Goal: Information Seeking & Learning: Learn about a topic

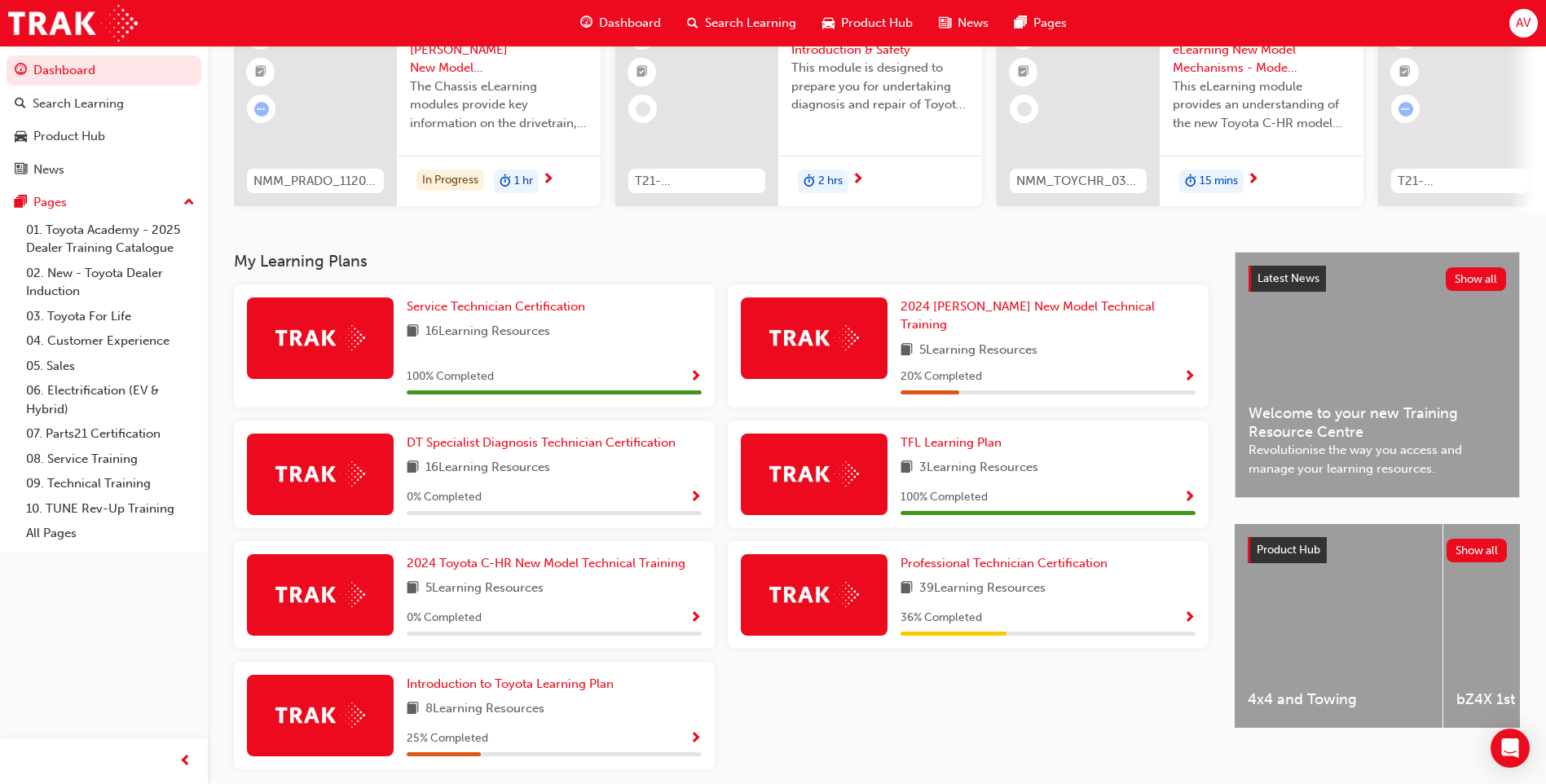
scroll to position [219, 0]
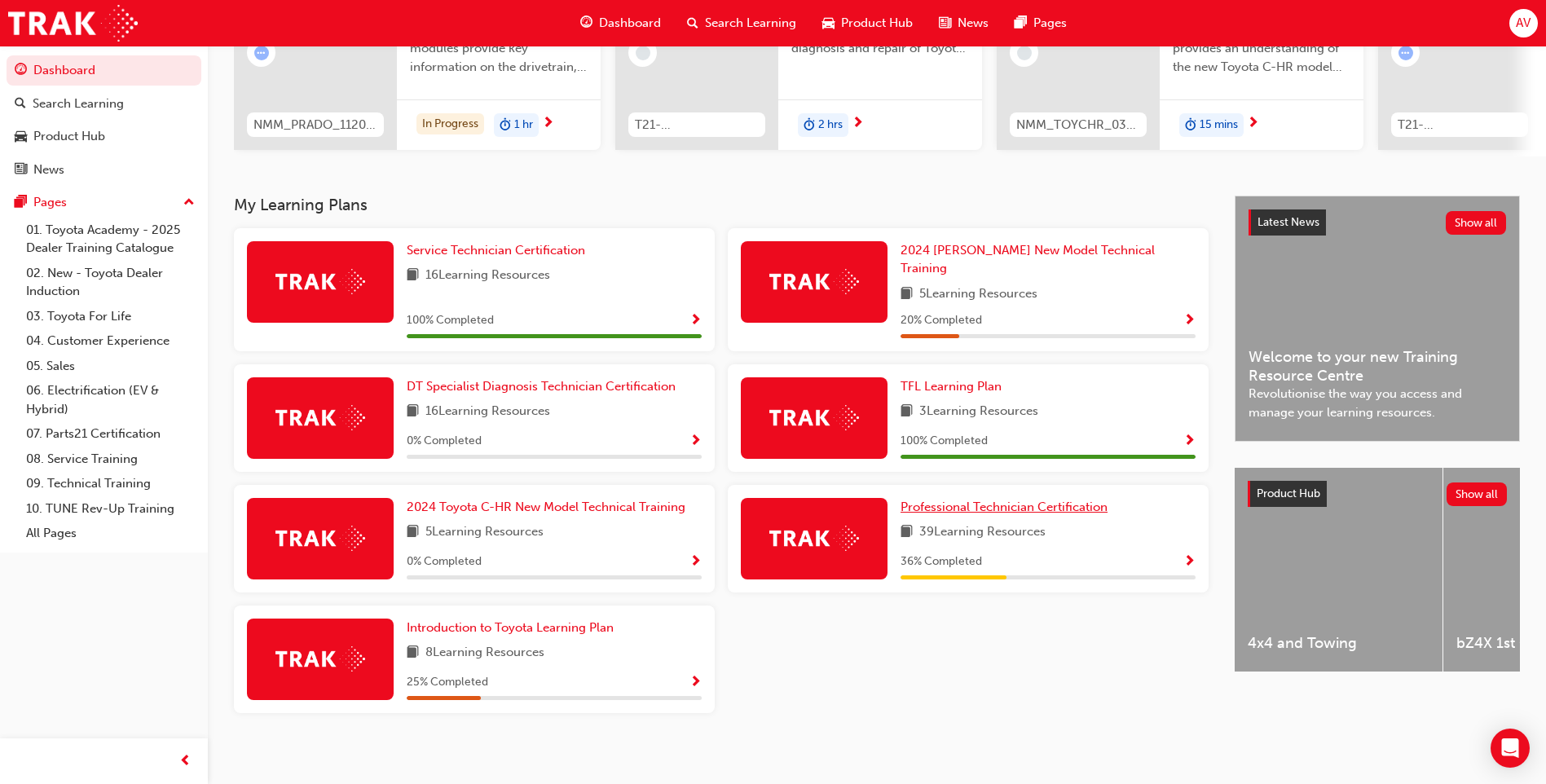
click at [1020, 499] on span "Professional Technician Certification" at bounding box center [1004, 507] width 207 height 15
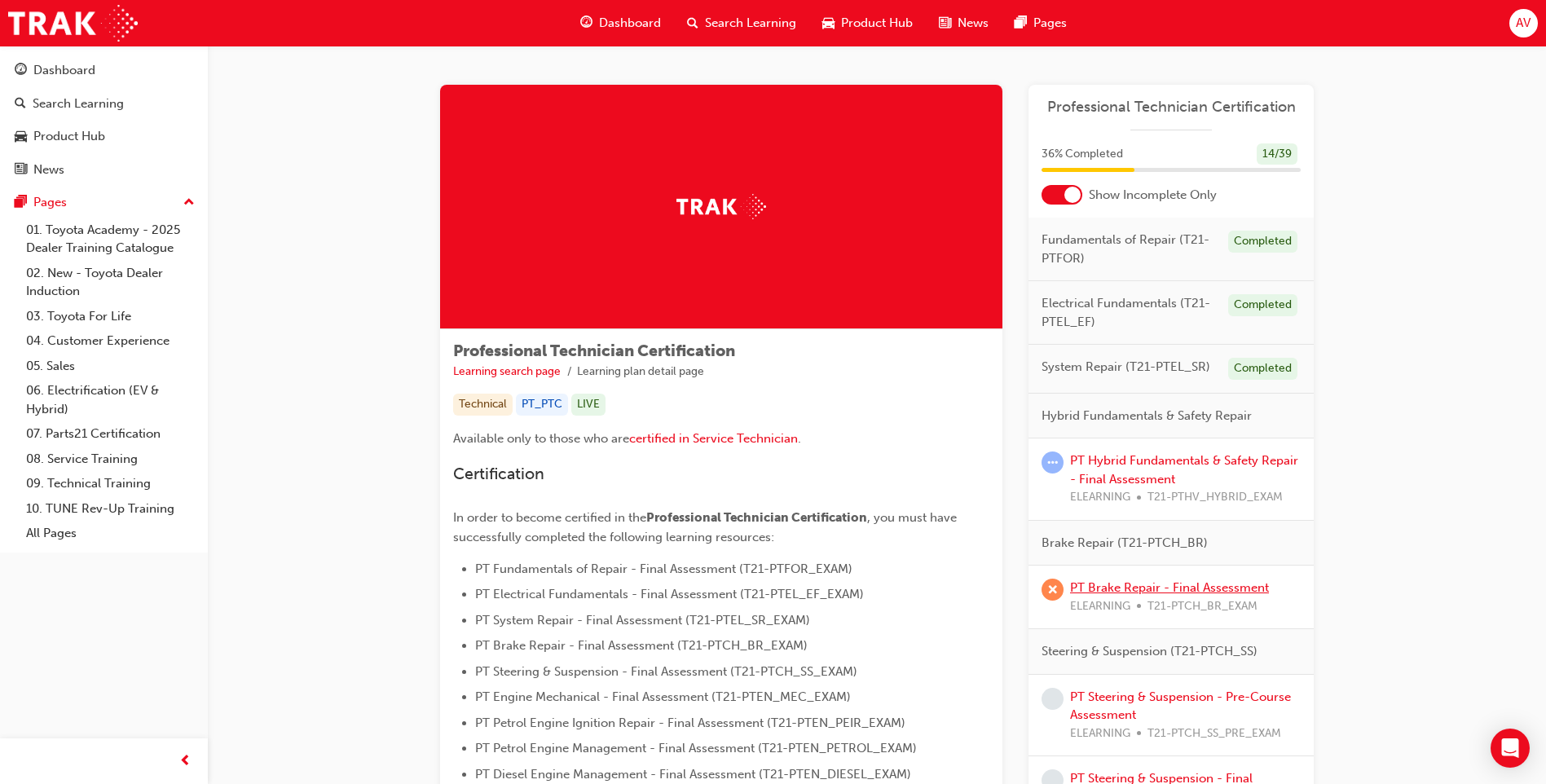
click at [1118, 593] on link "PT Brake Repair - Final Assessment" at bounding box center [1170, 587] width 199 height 15
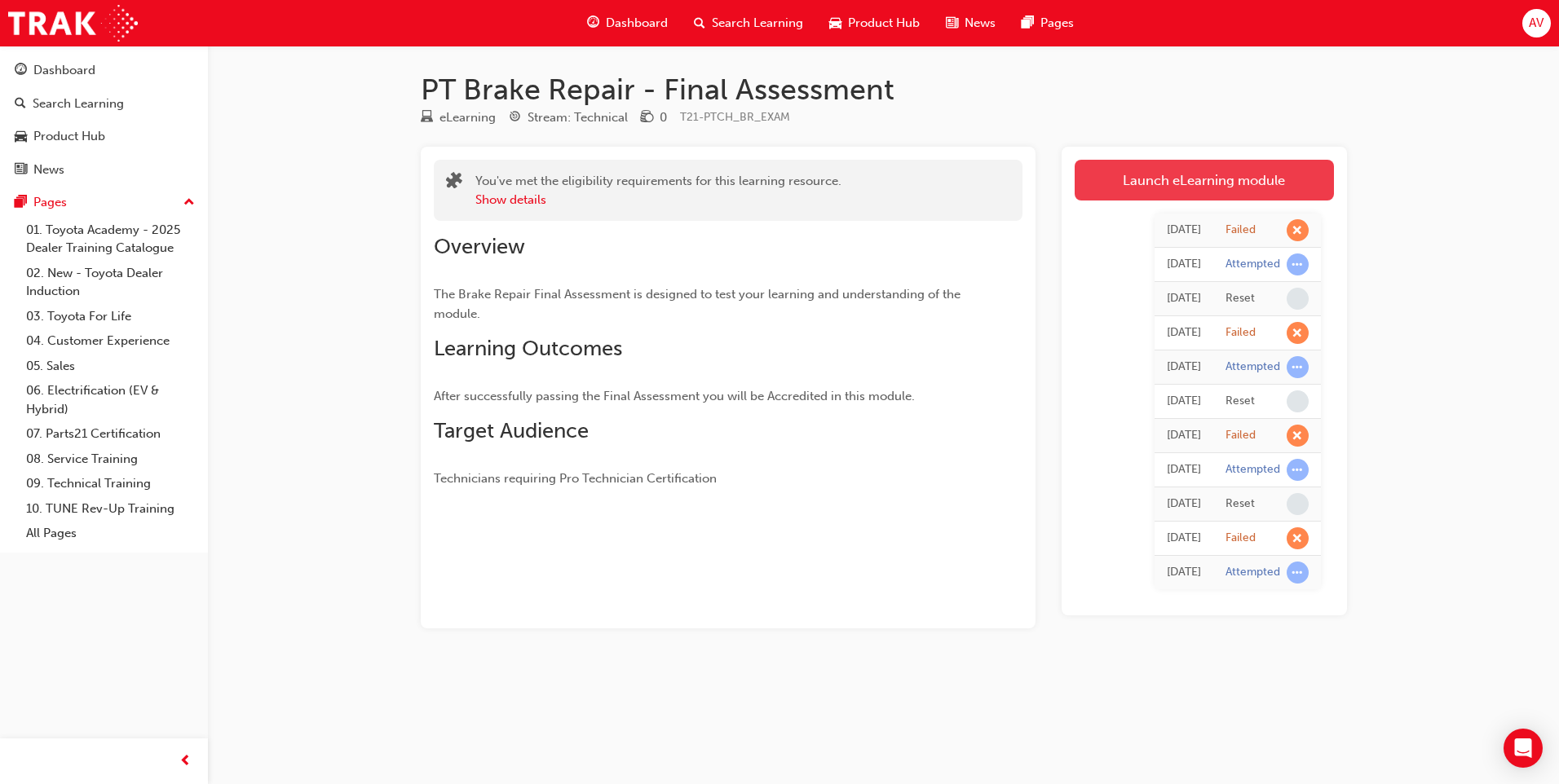
click at [1177, 185] on link "Launch eLearning module" at bounding box center [1205, 180] width 259 height 41
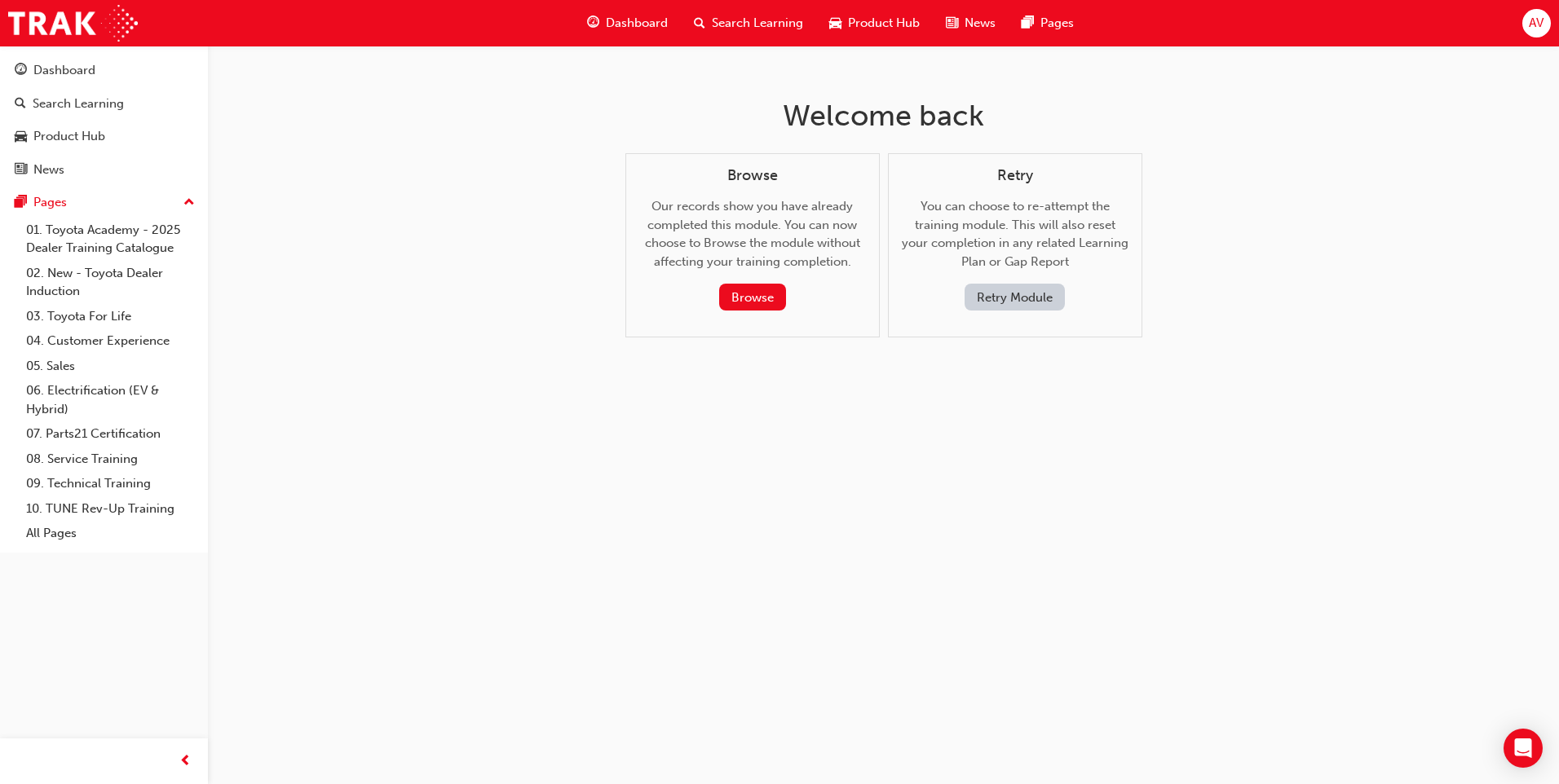
click at [1035, 299] on button "Retry Module" at bounding box center [1014, 297] width 100 height 27
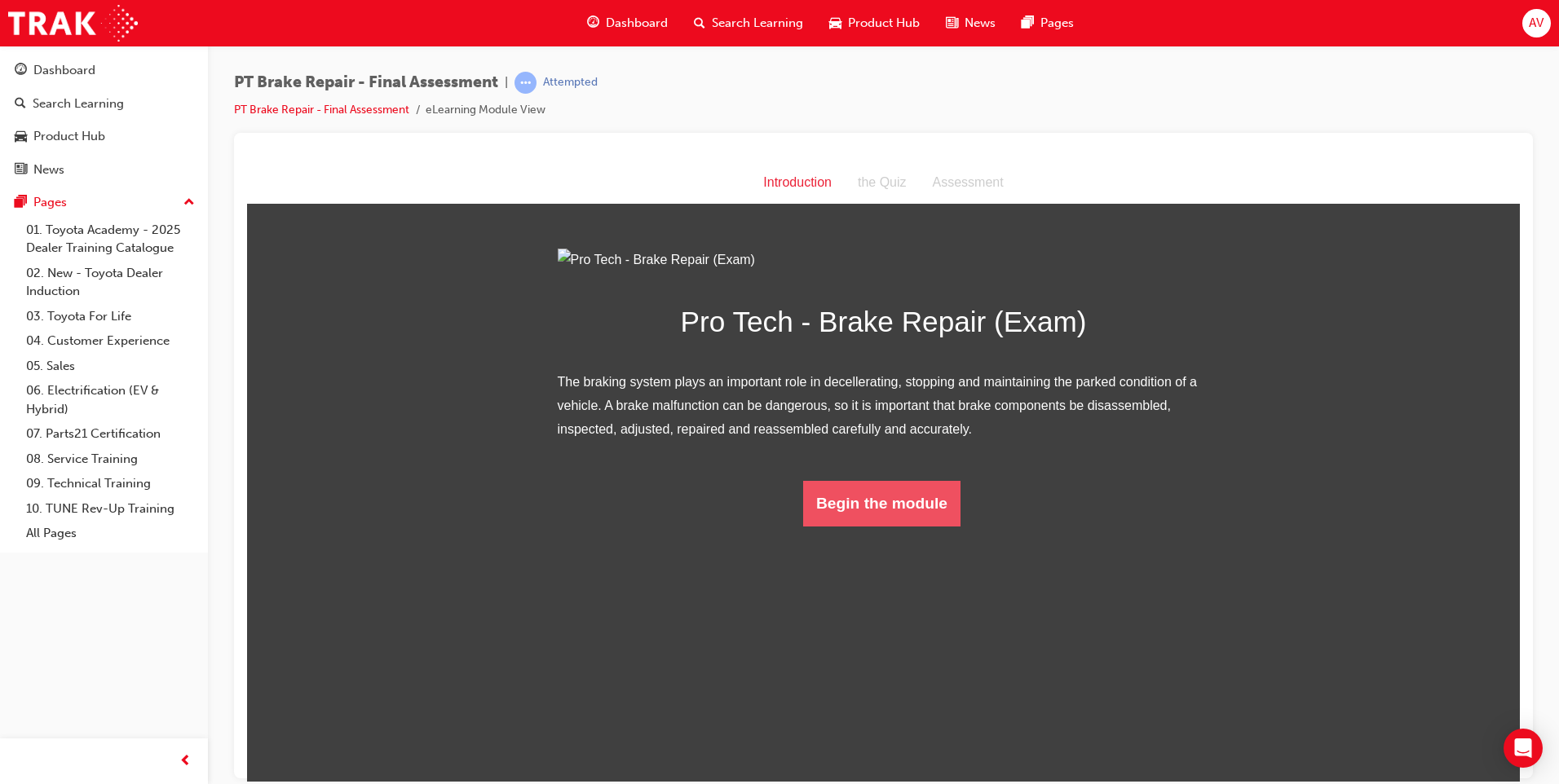
click at [903, 526] on button "Begin the module" at bounding box center [882, 503] width 158 height 46
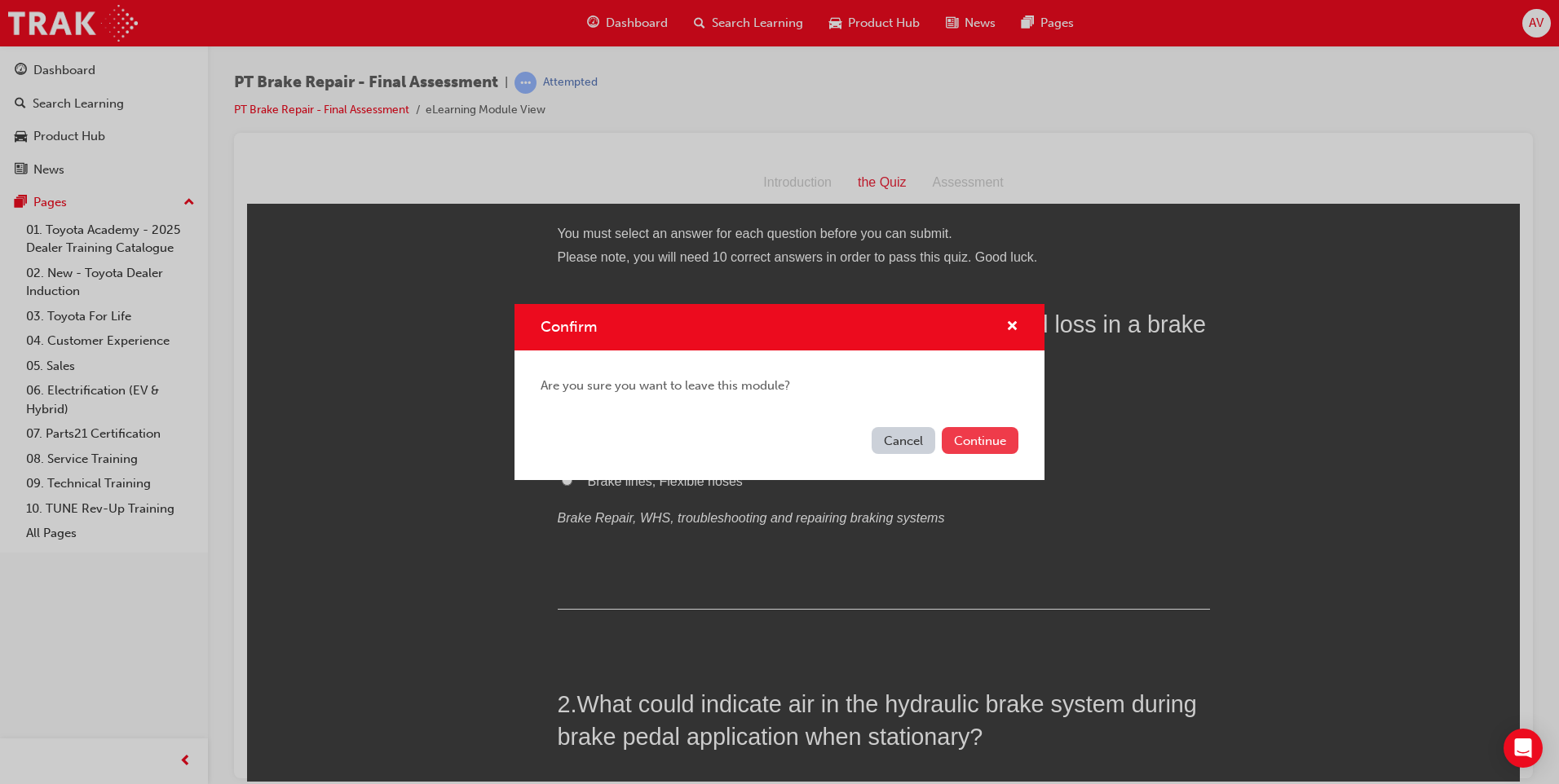
click at [989, 438] on button "Continue" at bounding box center [980, 441] width 76 height 27
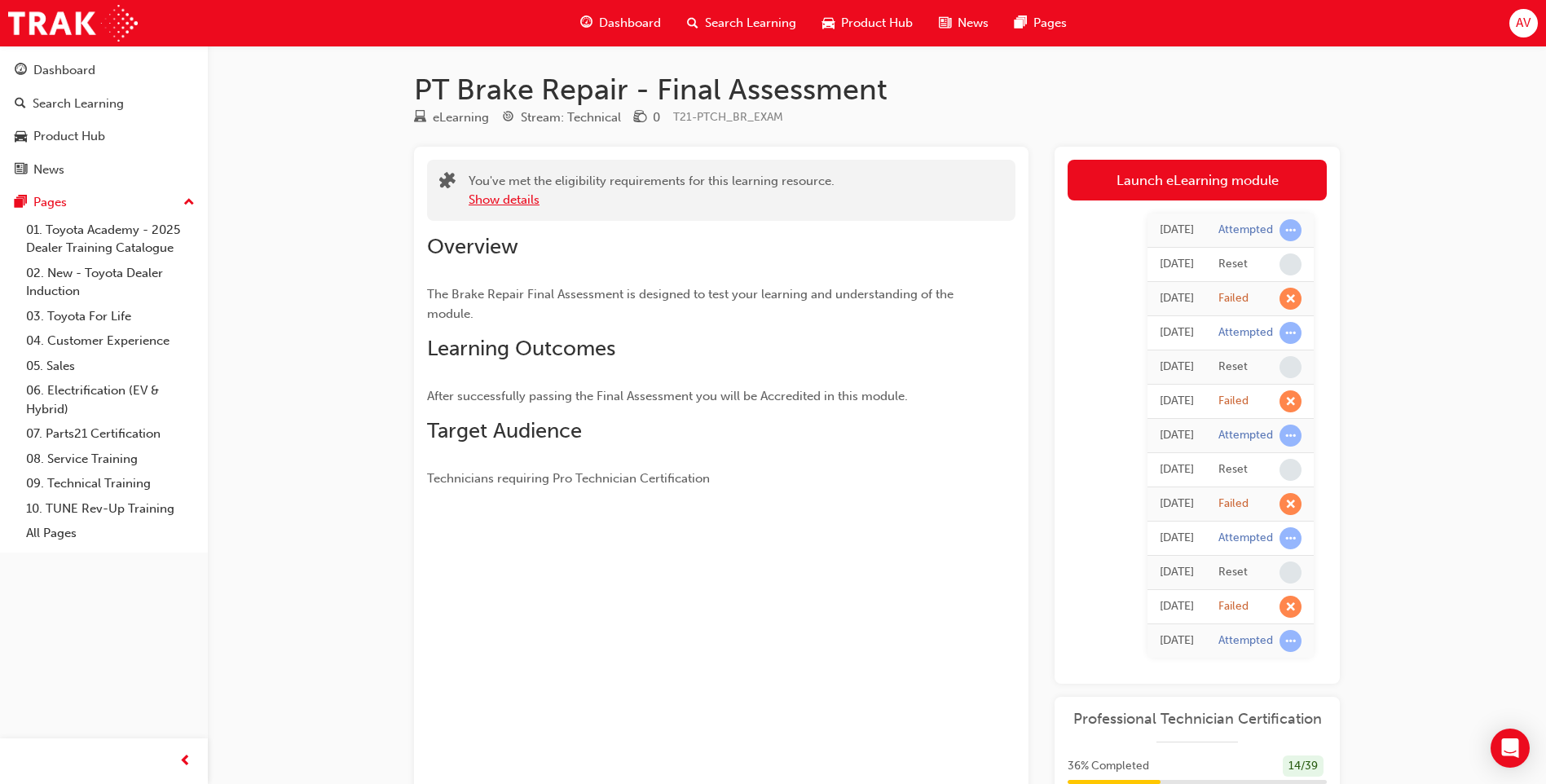
click at [516, 197] on button "Show details" at bounding box center [504, 200] width 71 height 19
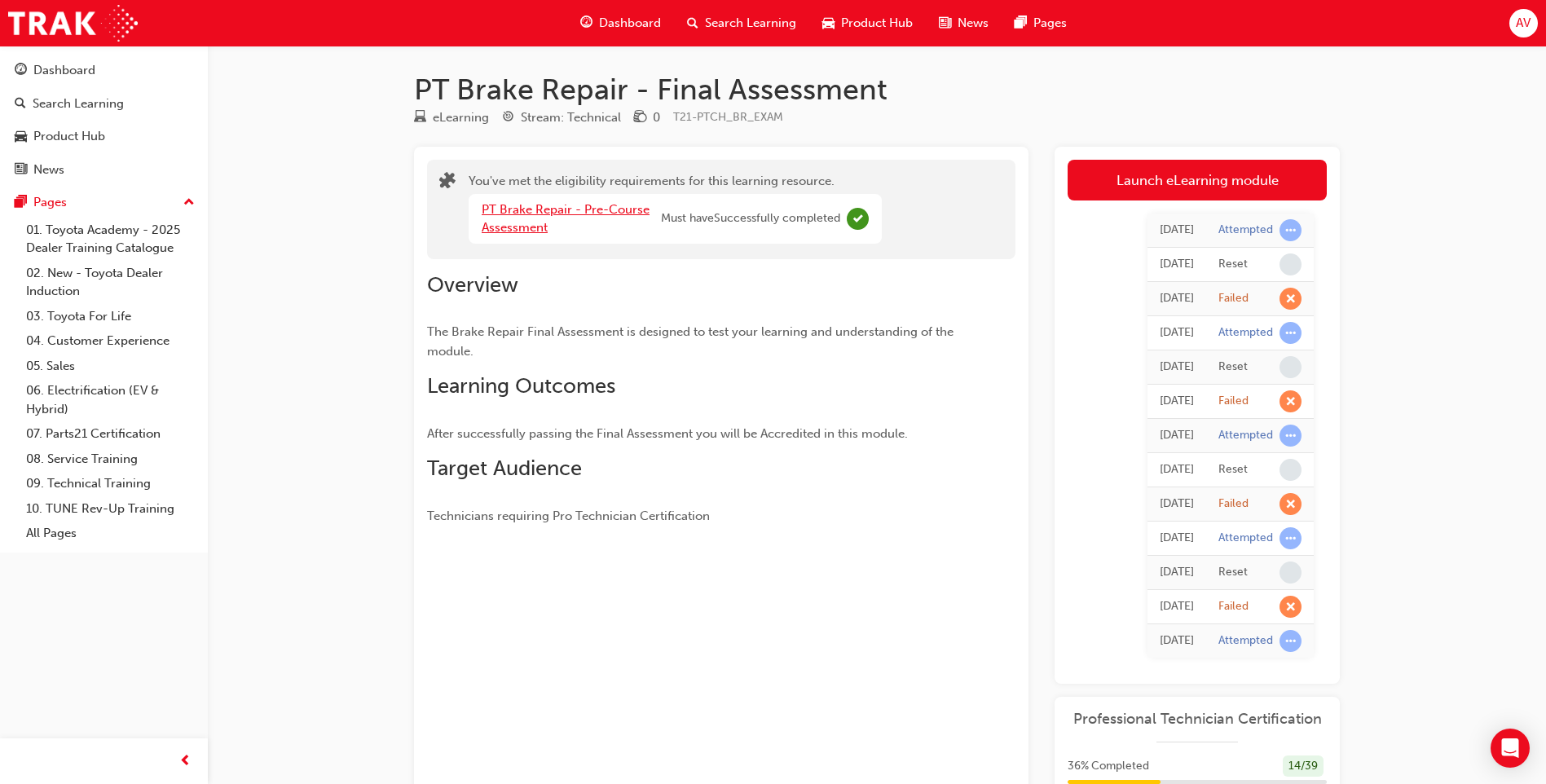
click at [549, 211] on link "PT Brake Repair - Pre-Course Assessment" at bounding box center [566, 219] width 168 height 33
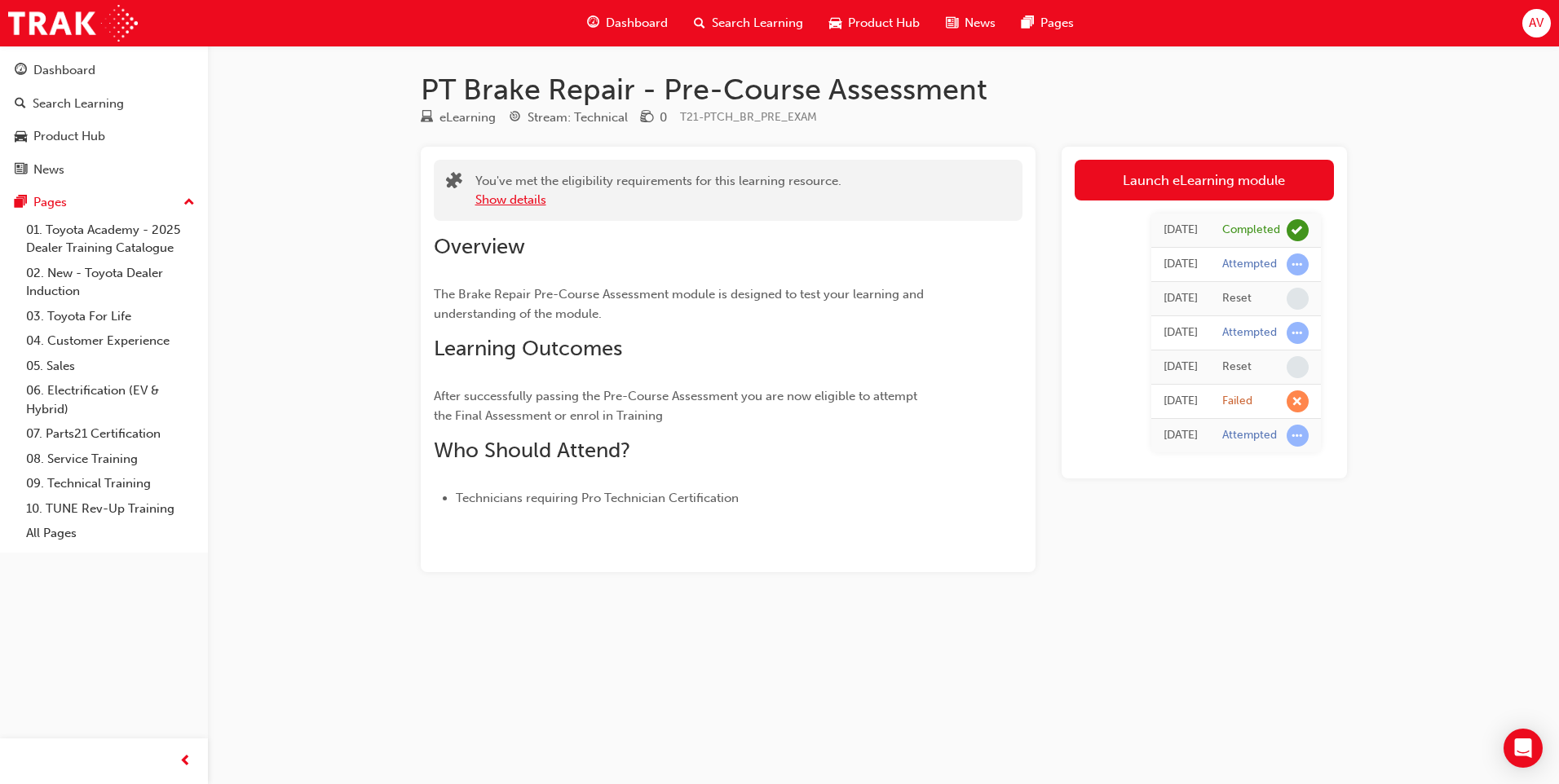
click at [530, 201] on button "Show details" at bounding box center [511, 200] width 71 height 19
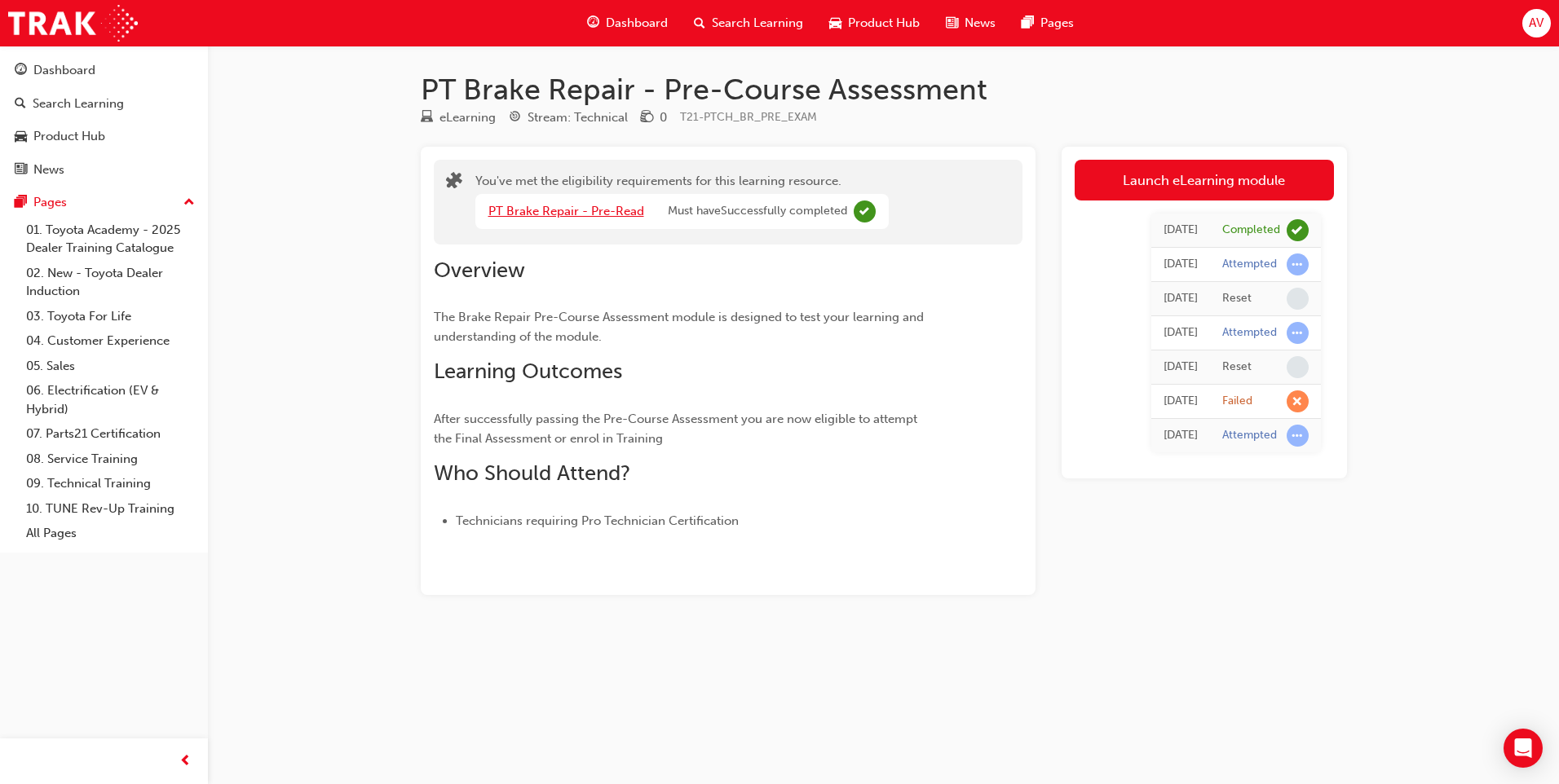
click at [533, 212] on link "PT Brake Repair - Pre-Read" at bounding box center [566, 212] width 156 height 15
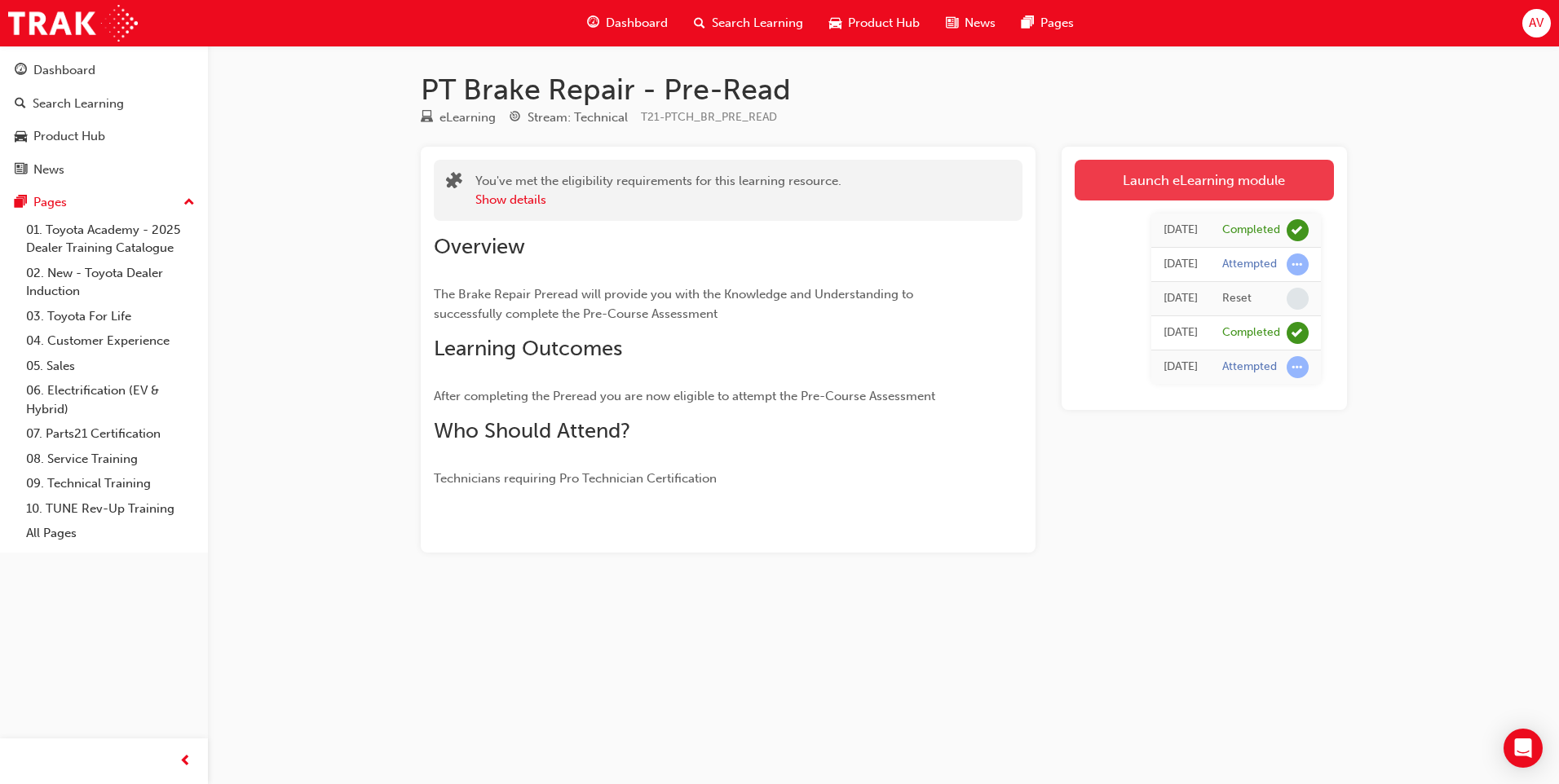
click at [1118, 187] on link "Launch eLearning module" at bounding box center [1205, 180] width 259 height 41
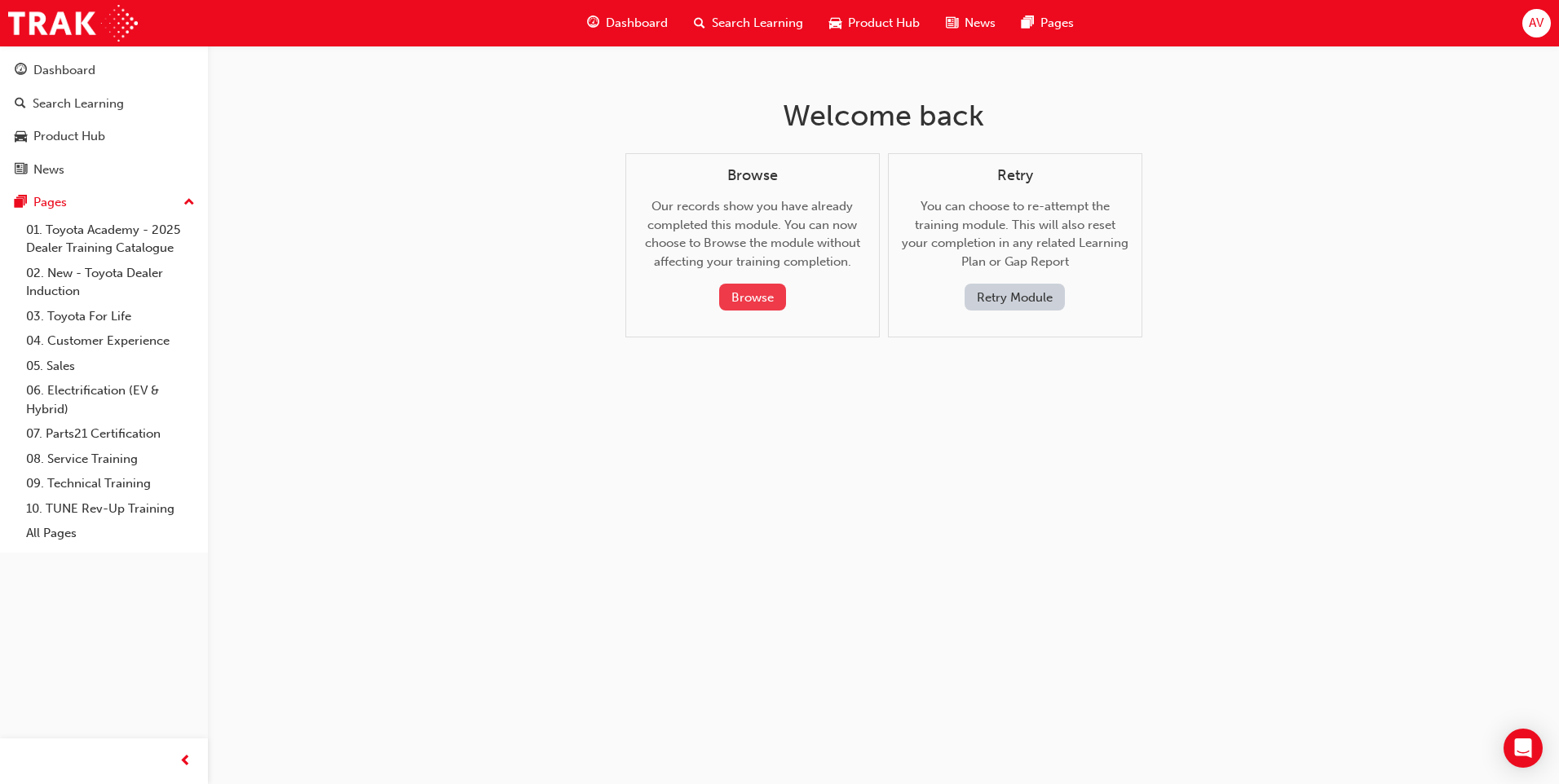
click at [752, 295] on button "Browse" at bounding box center [752, 297] width 67 height 27
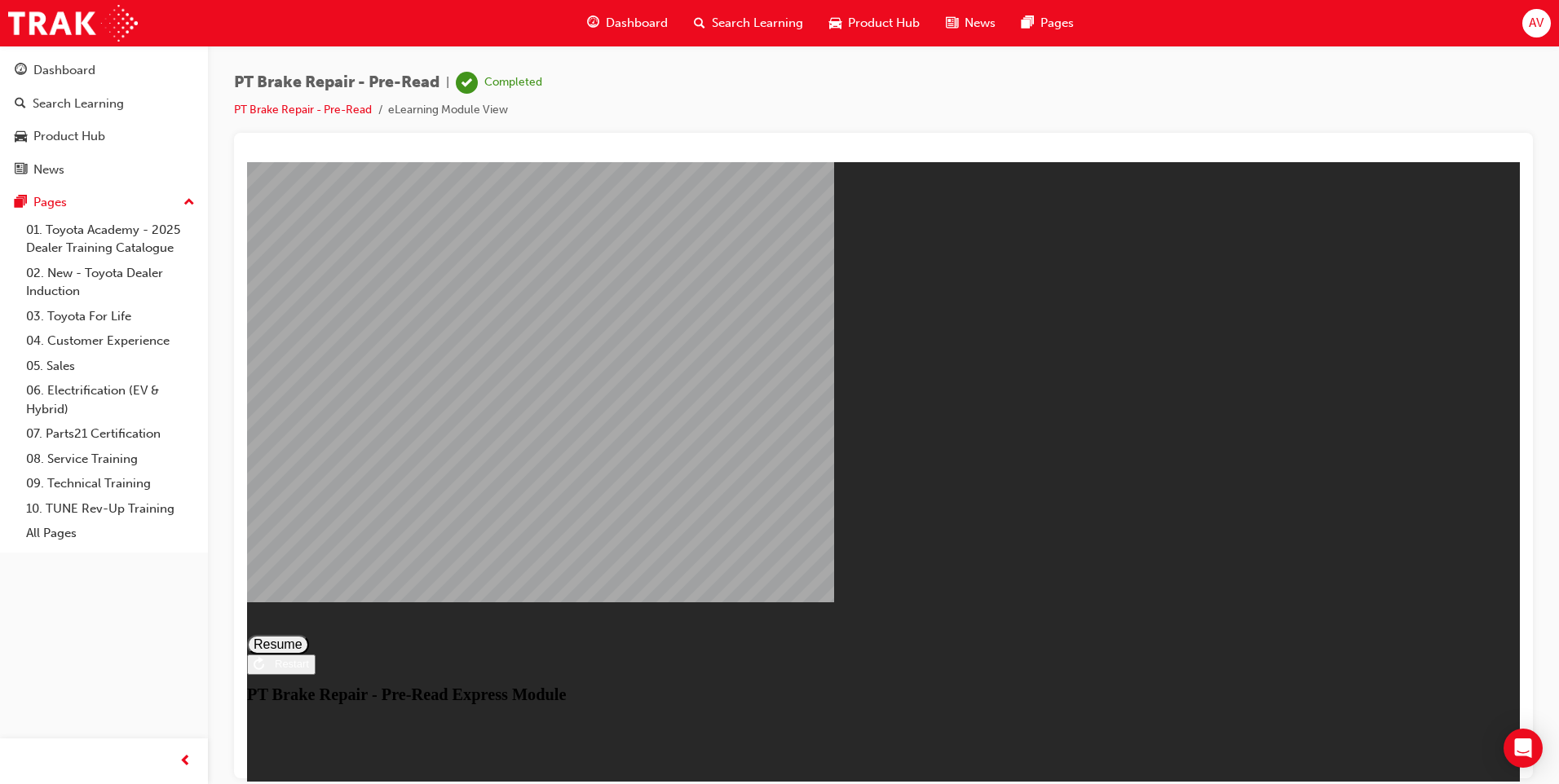
click at [309, 634] on button "Resume" at bounding box center [278, 644] width 62 height 20
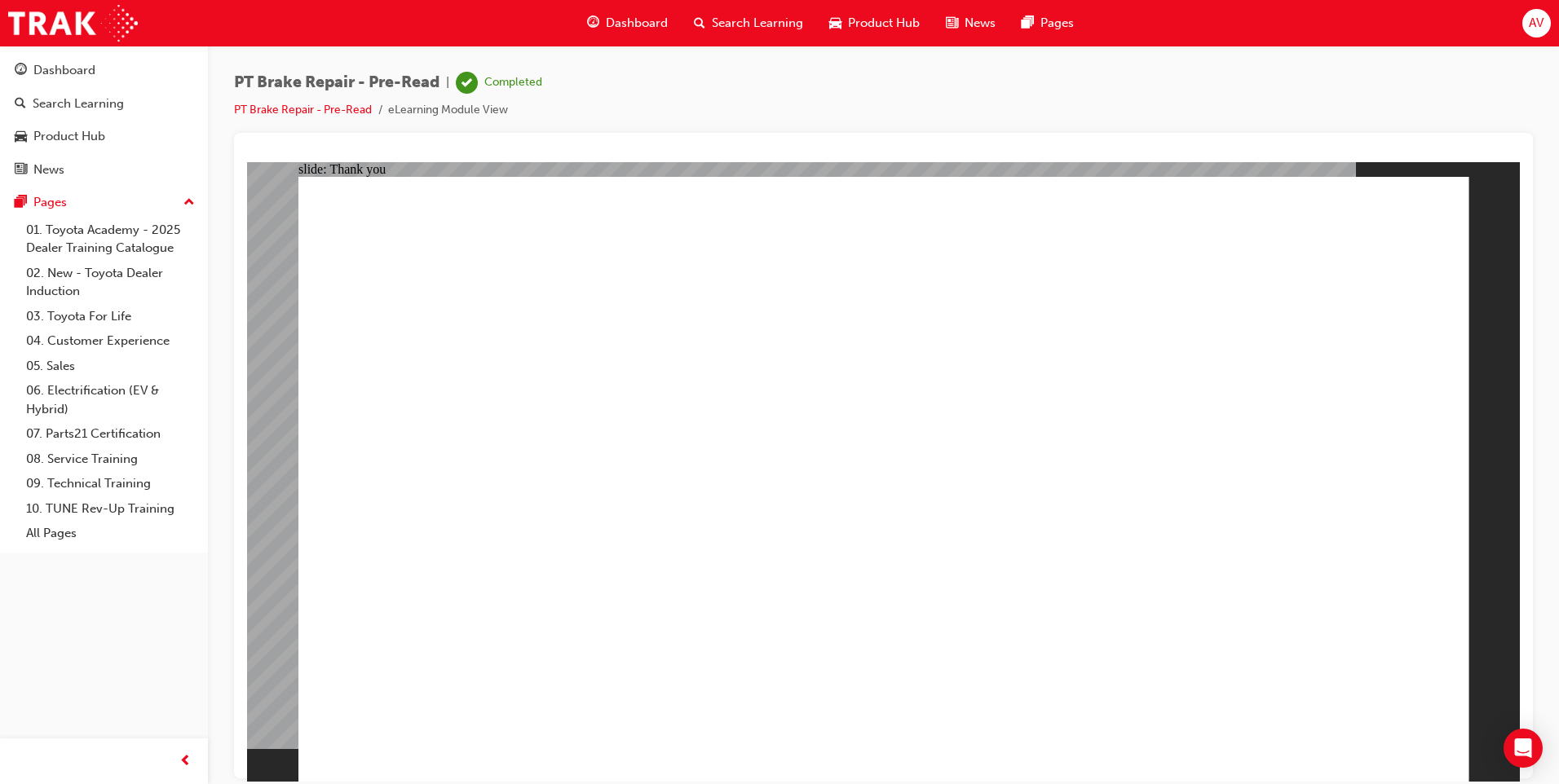
click at [1528, 28] on div "AV" at bounding box center [1537, 23] width 28 height 28
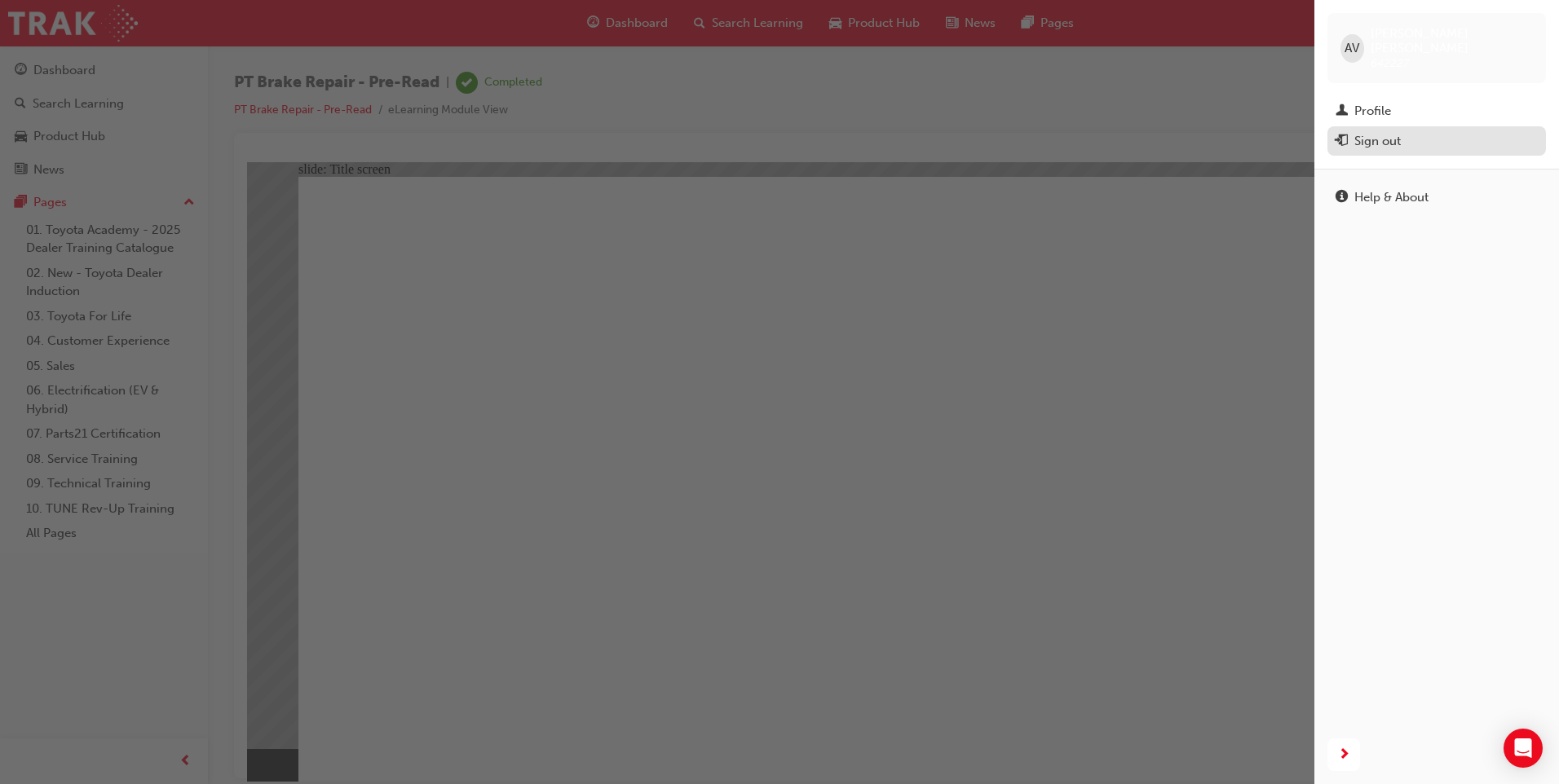
click at [1350, 131] on div "Sign out" at bounding box center [1437, 141] width 203 height 21
